Goal: Information Seeking & Learning: Find specific fact

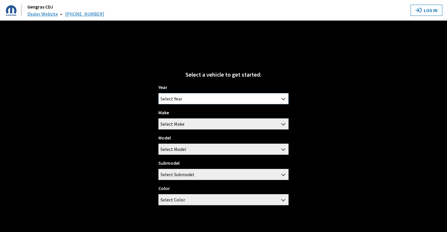
drag, startPoint x: 0, startPoint y: 0, endPoint x: 208, endPoint y: 98, distance: 229.6
click at [208, 98] on span "Select Year" at bounding box center [224, 98] width 130 height 11
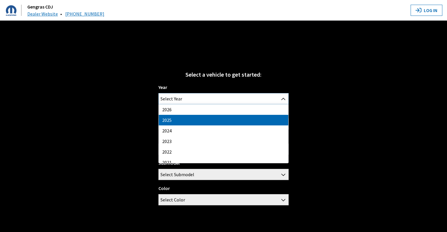
select select "43"
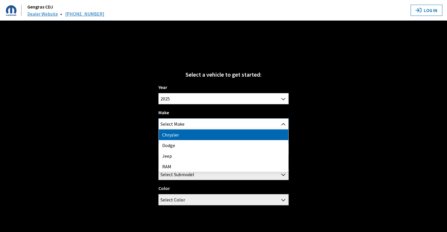
click at [182, 126] on span "Select Make" at bounding box center [173, 124] width 24 height 11
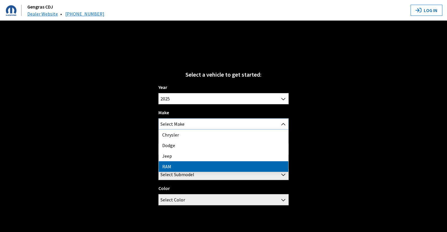
select select "34"
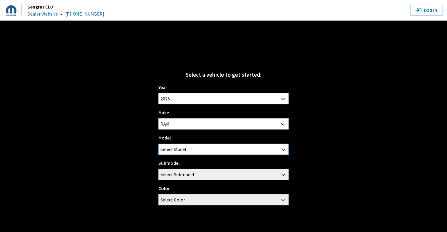
click at [185, 147] on span "Select Model" at bounding box center [174, 149] width 26 height 11
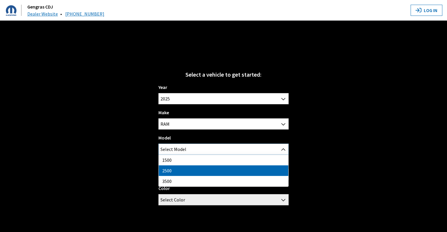
select select "1085"
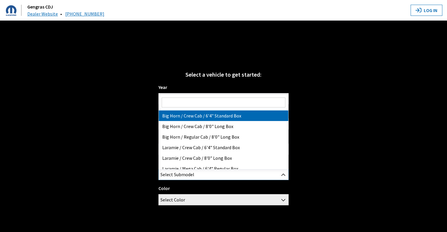
click at [178, 173] on span "Select Submodel" at bounding box center [178, 174] width 34 height 11
select select "3377"
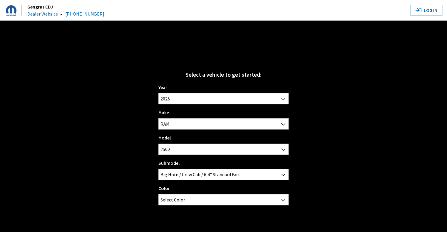
click at [193, 210] on div "Select a vehicle to get started: Year [DATE] 2025 2024 2023 2022 2021 2020 2019…" at bounding box center [223, 137] width 447 height 232
click at [193, 200] on span "Select Color" at bounding box center [224, 200] width 130 height 11
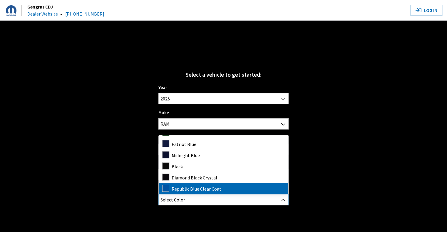
scroll to position [165, 0]
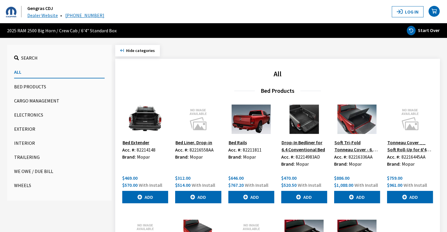
click at [26, 128] on button "Exterior" at bounding box center [59, 129] width 91 height 12
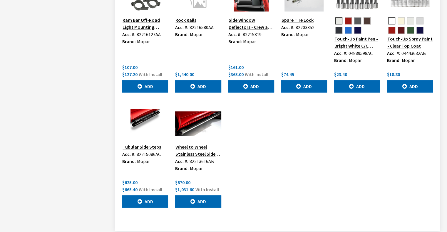
scroll to position [566, 0]
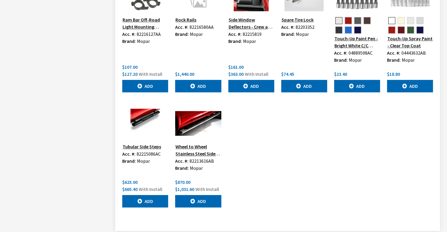
click at [137, 145] on button "Tubular Side Steps" at bounding box center [141, 147] width 39 height 8
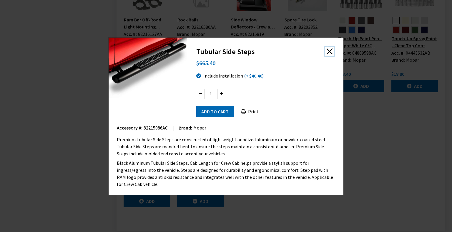
click at [330, 56] on button "Close" at bounding box center [329, 51] width 9 height 9
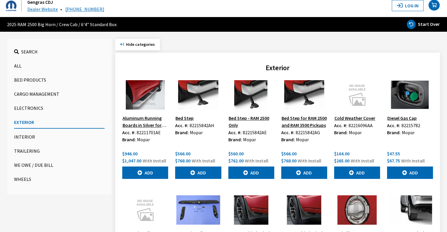
scroll to position [0, 0]
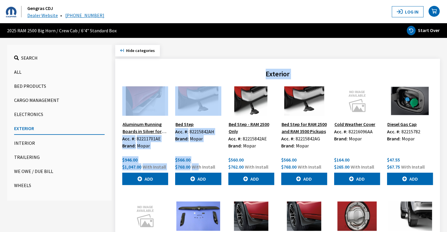
drag, startPoint x: 199, startPoint y: 168, endPoint x: 29, endPoint y: 86, distance: 188.5
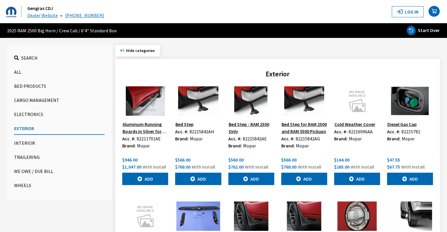
click at [98, 197] on ul "Search All Bed Products Cargo Management Electronics Exterior Interior Traileri…" at bounding box center [59, 123] width 105 height 156
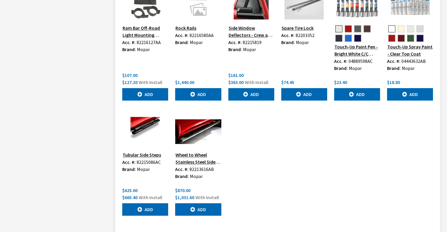
scroll to position [579, 0]
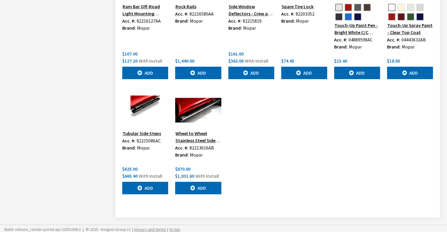
click at [143, 139] on span "82215086AC" at bounding box center [149, 141] width 24 height 6
copy span "82215086AC"
click at [135, 131] on button "Tubular Side Steps" at bounding box center [141, 134] width 39 height 8
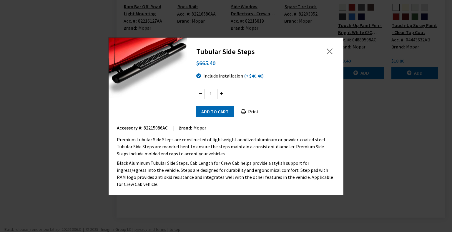
click at [253, 112] on button "Print" at bounding box center [250, 111] width 28 height 11
click at [330, 56] on button "Close" at bounding box center [329, 51] width 9 height 9
